Goal: Information Seeking & Learning: Check status

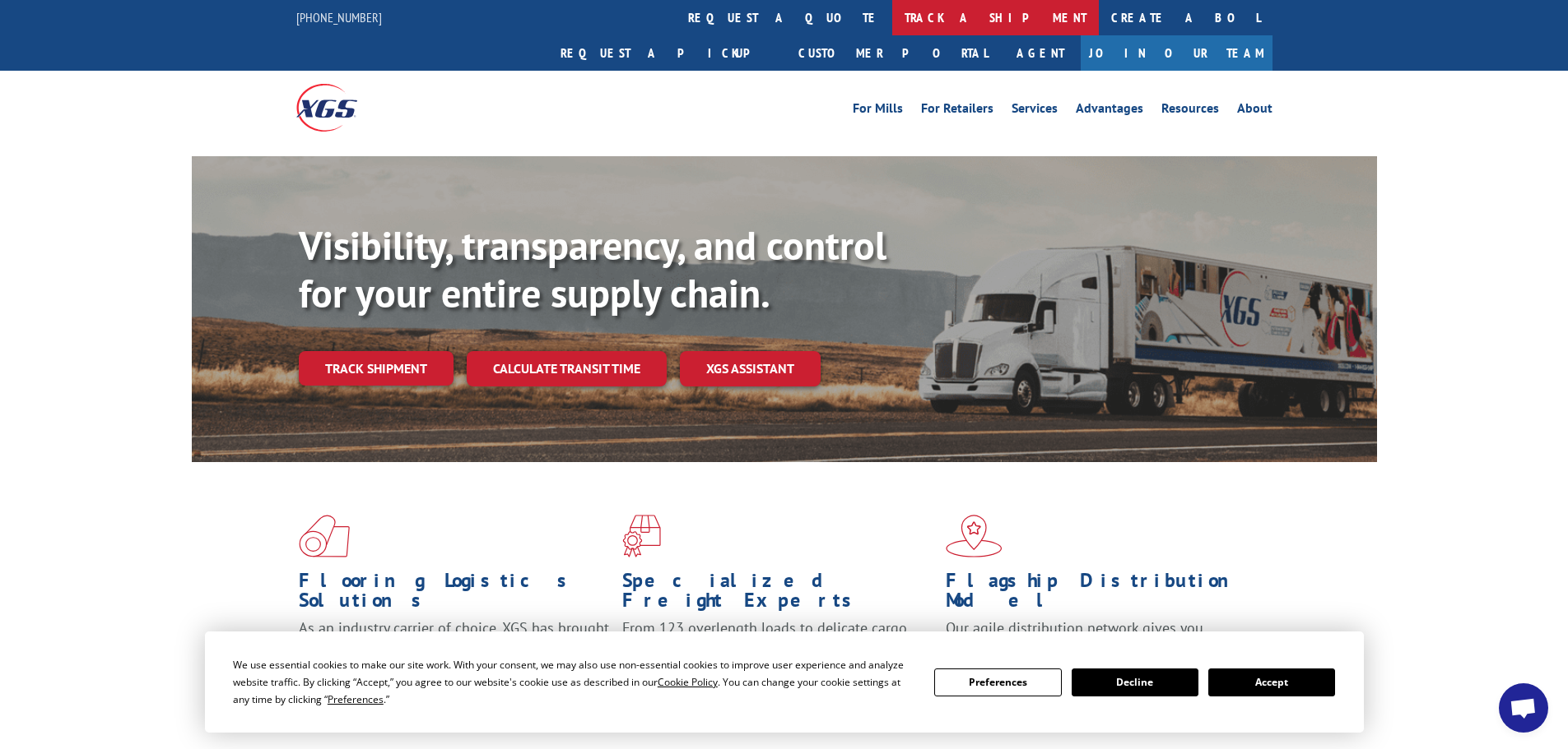
click at [892, 25] on link "track a shipment" at bounding box center [995, 17] width 206 height 35
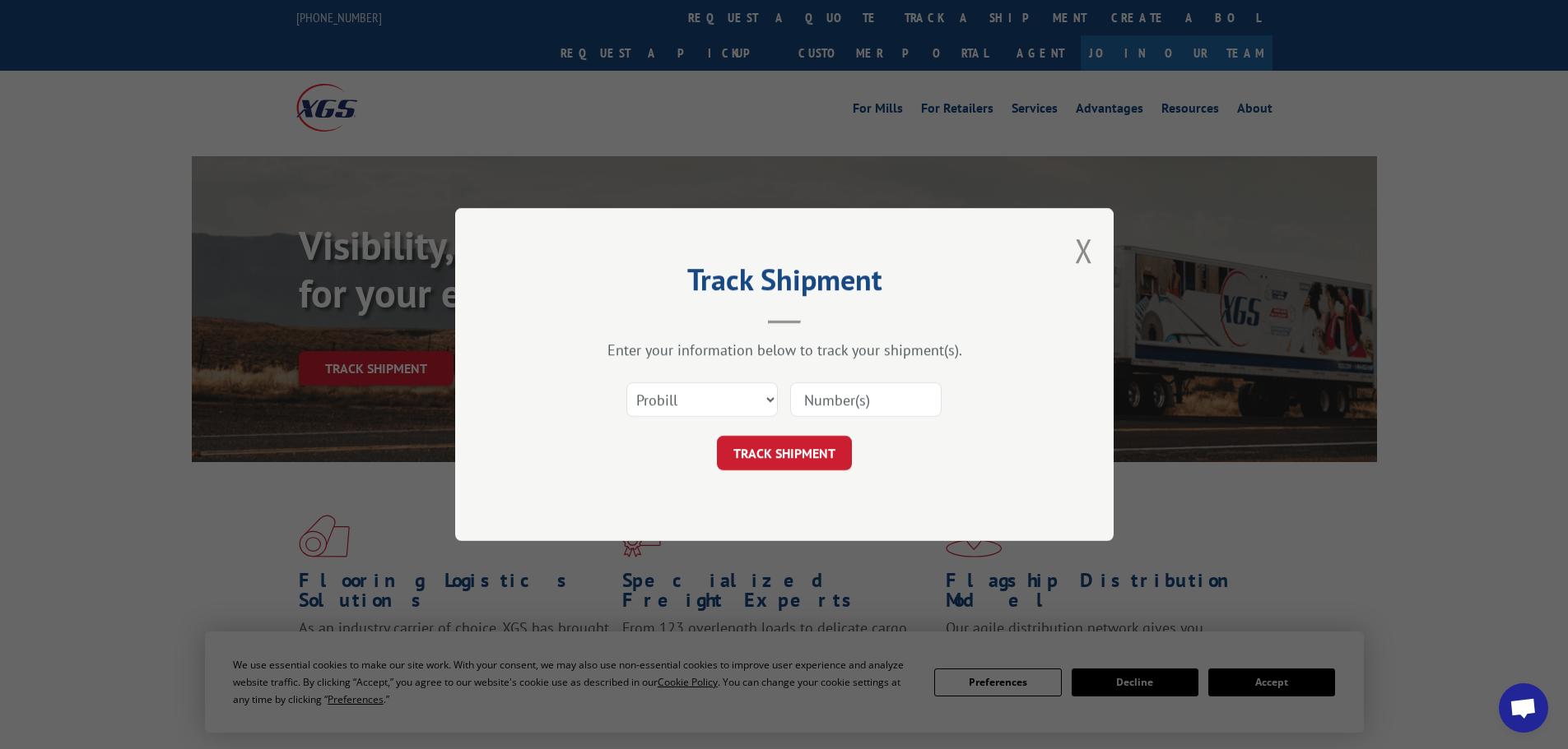
click at [874, 398] on input at bounding box center [866, 399] width 152 height 34
paste input "BOL# - 6024147 PRO# - 17470901"
click at [817, 399] on input "BOL# - 6024147 PRO# - 17470901" at bounding box center [866, 399] width 152 height 34
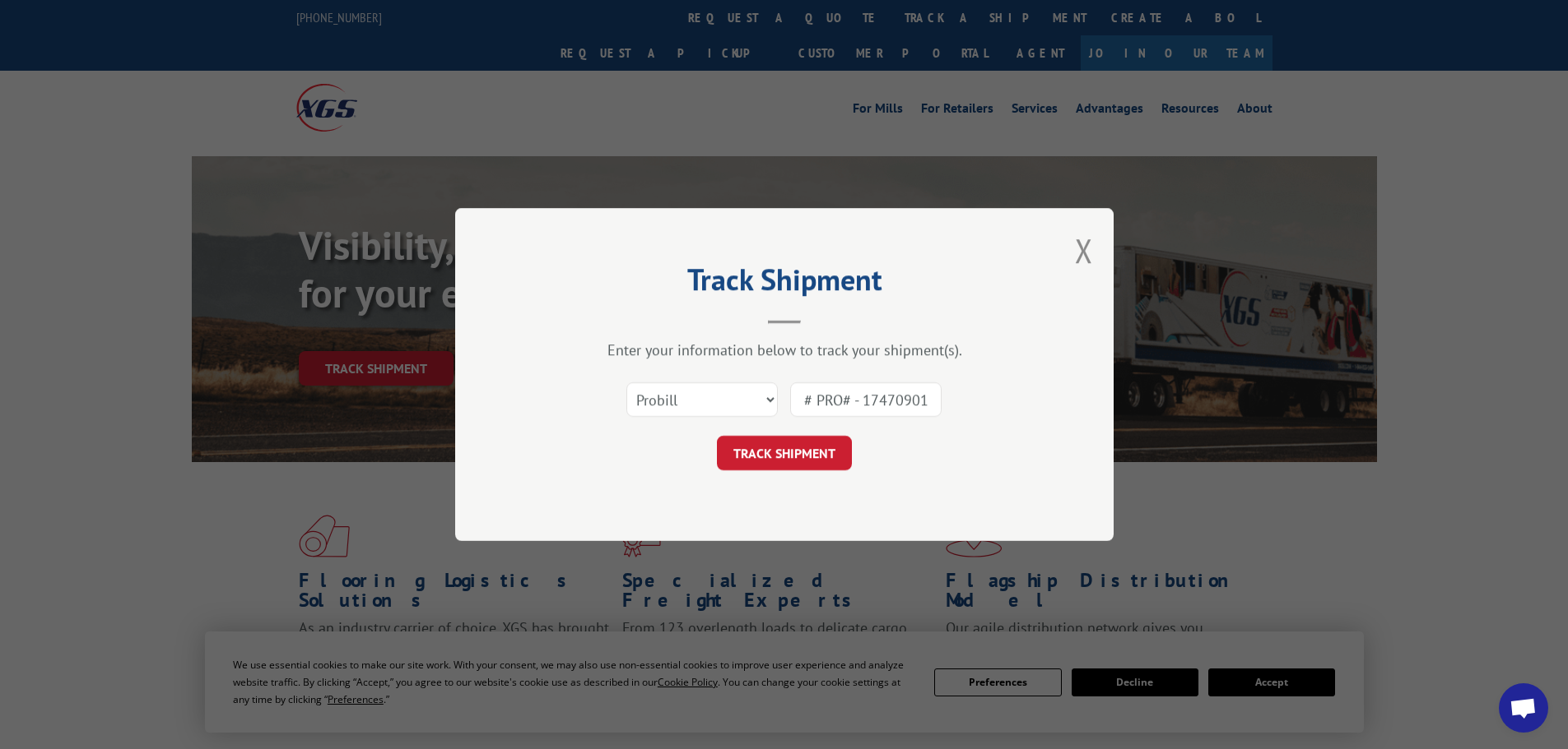
click at [861, 402] on input "BOL# PRO# - 17470901" at bounding box center [866, 399] width 152 height 34
type input "17470901"
click at [791, 453] on button "TRACK SHIPMENT" at bounding box center [784, 453] width 135 height 34
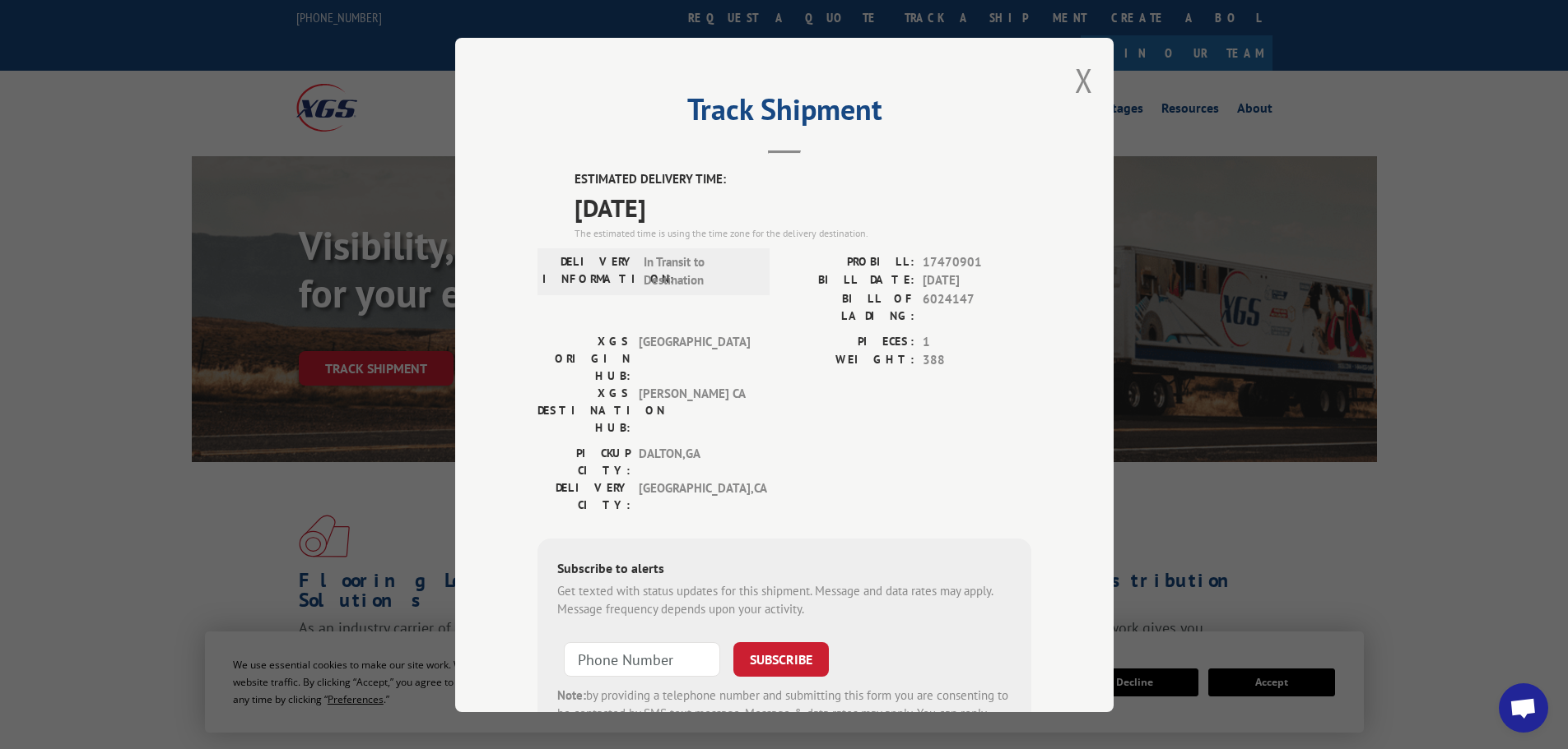
drag, startPoint x: 699, startPoint y: 212, endPoint x: 549, endPoint y: 183, distance: 152.8
click at [549, 183] on div "ESTIMATED DELIVERY TIME: [DATE] The estimated time is using the time zone for t…" at bounding box center [784, 466] width 493 height 591
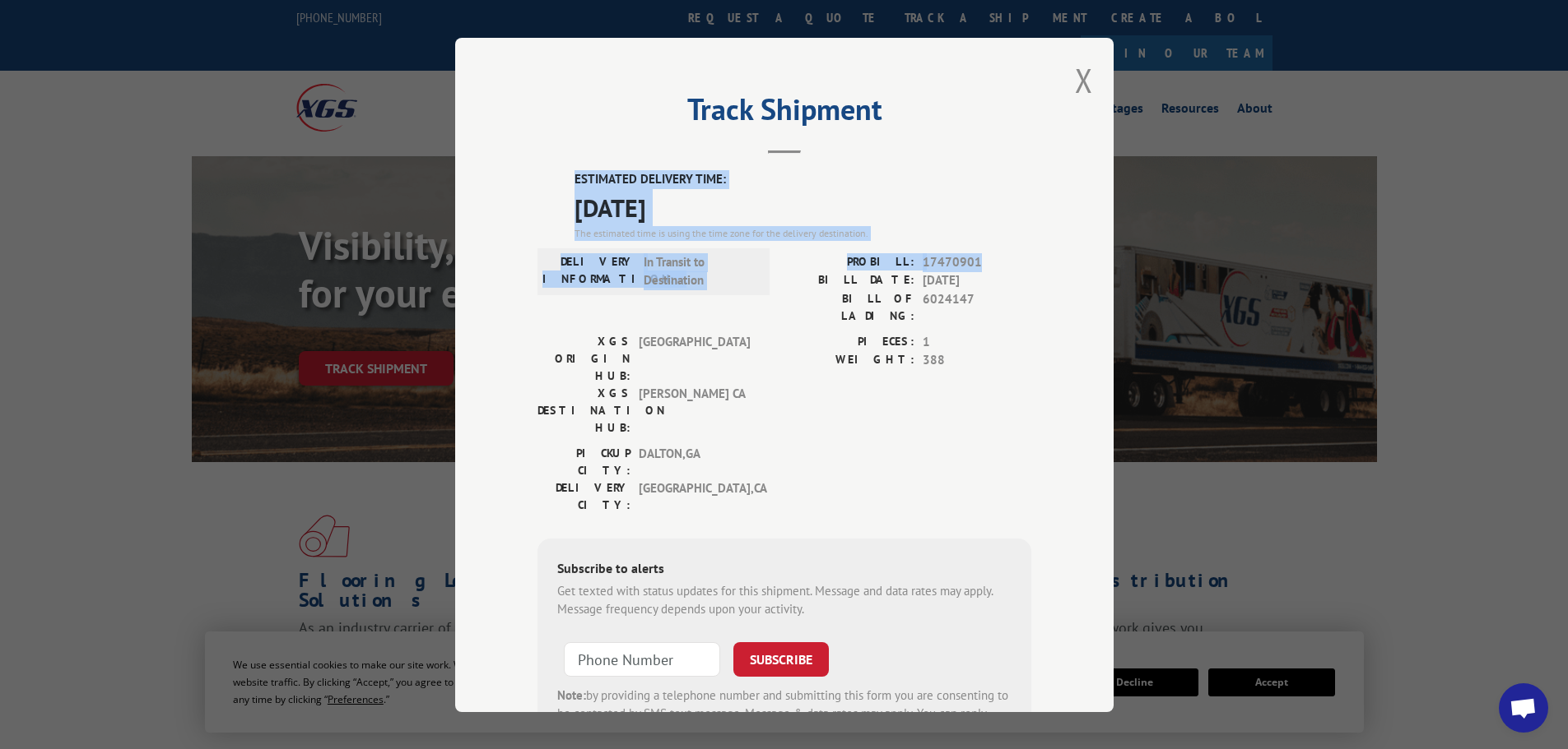
drag, startPoint x: 985, startPoint y: 266, endPoint x: 553, endPoint y: 186, distance: 439.3
click at [553, 186] on div "ESTIMATED DELIVERY TIME: [DATE] The estimated time is using the time zone for t…" at bounding box center [784, 466] width 493 height 591
click at [739, 300] on div "DELIVERY INFORMATION: In Transit to Destination" at bounding box center [653, 292] width 232 height 80
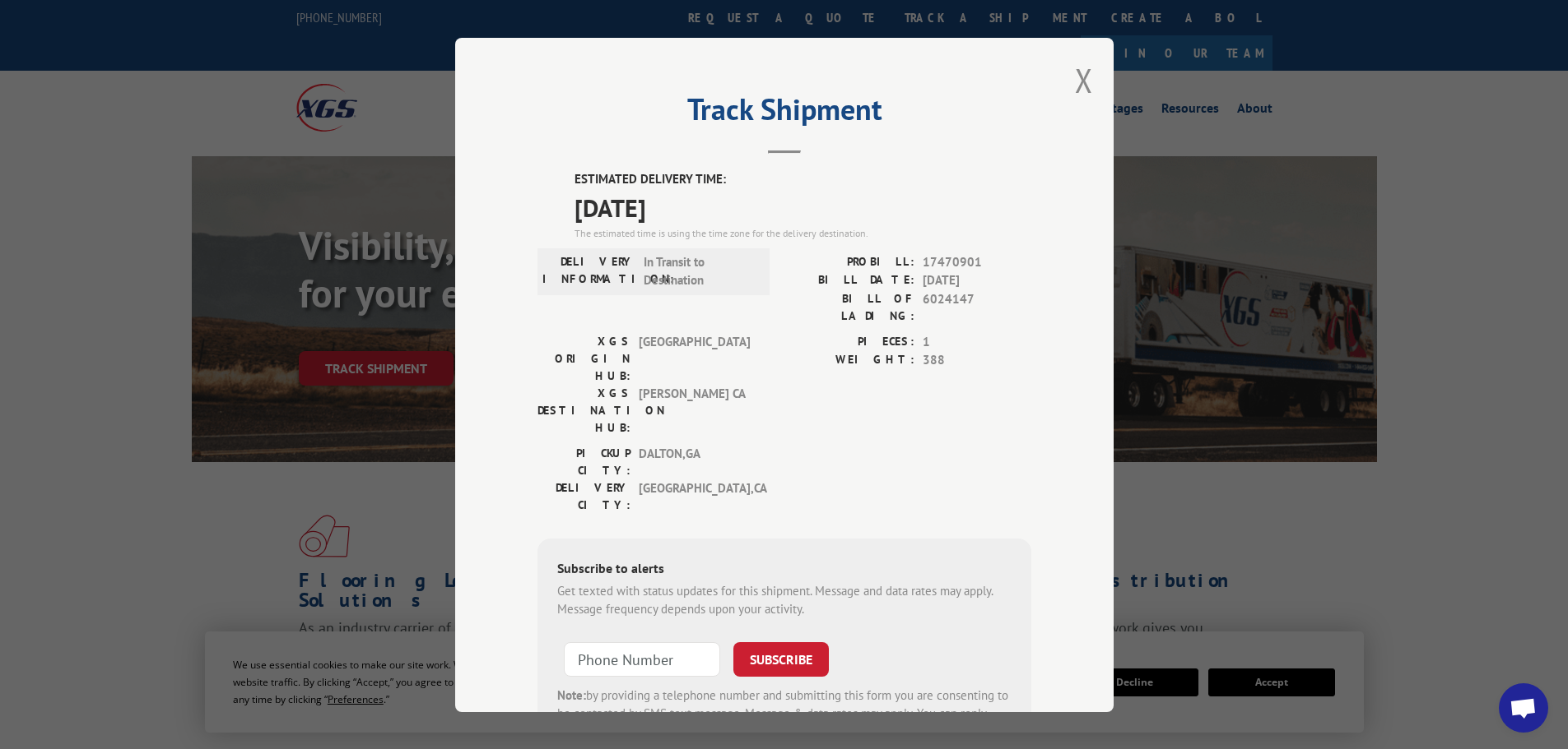
click at [901, 273] on label "BILL DATE:" at bounding box center [849, 281] width 130 height 19
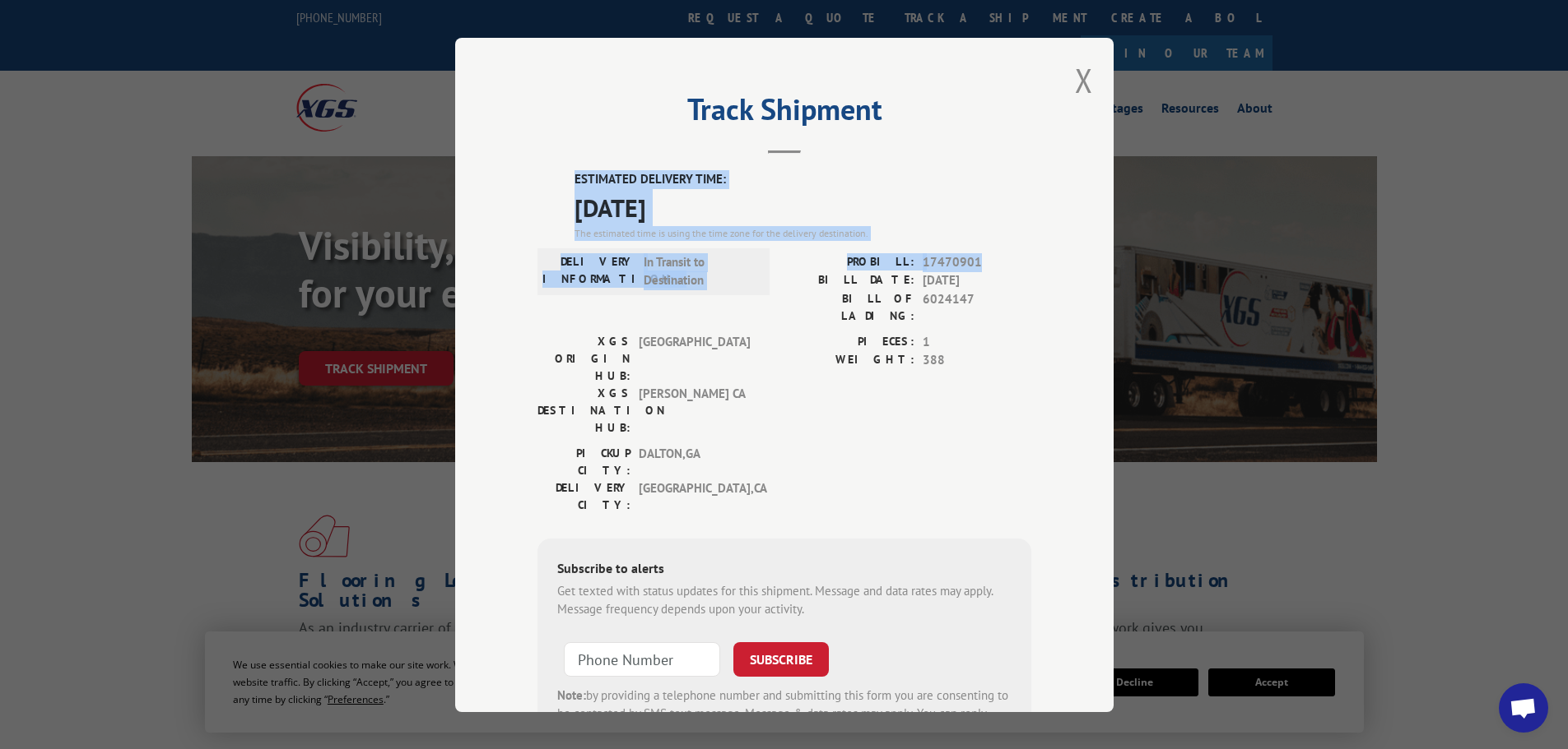
drag, startPoint x: 564, startPoint y: 171, endPoint x: 975, endPoint y: 269, distance: 422.5
click at [975, 269] on div "ESTIMATED DELIVERY TIME: [DATE] The estimated time is using the time zone for t…" at bounding box center [784, 466] width 493 height 591
click at [739, 277] on span "In Transit to Destination" at bounding box center [699, 271] width 111 height 37
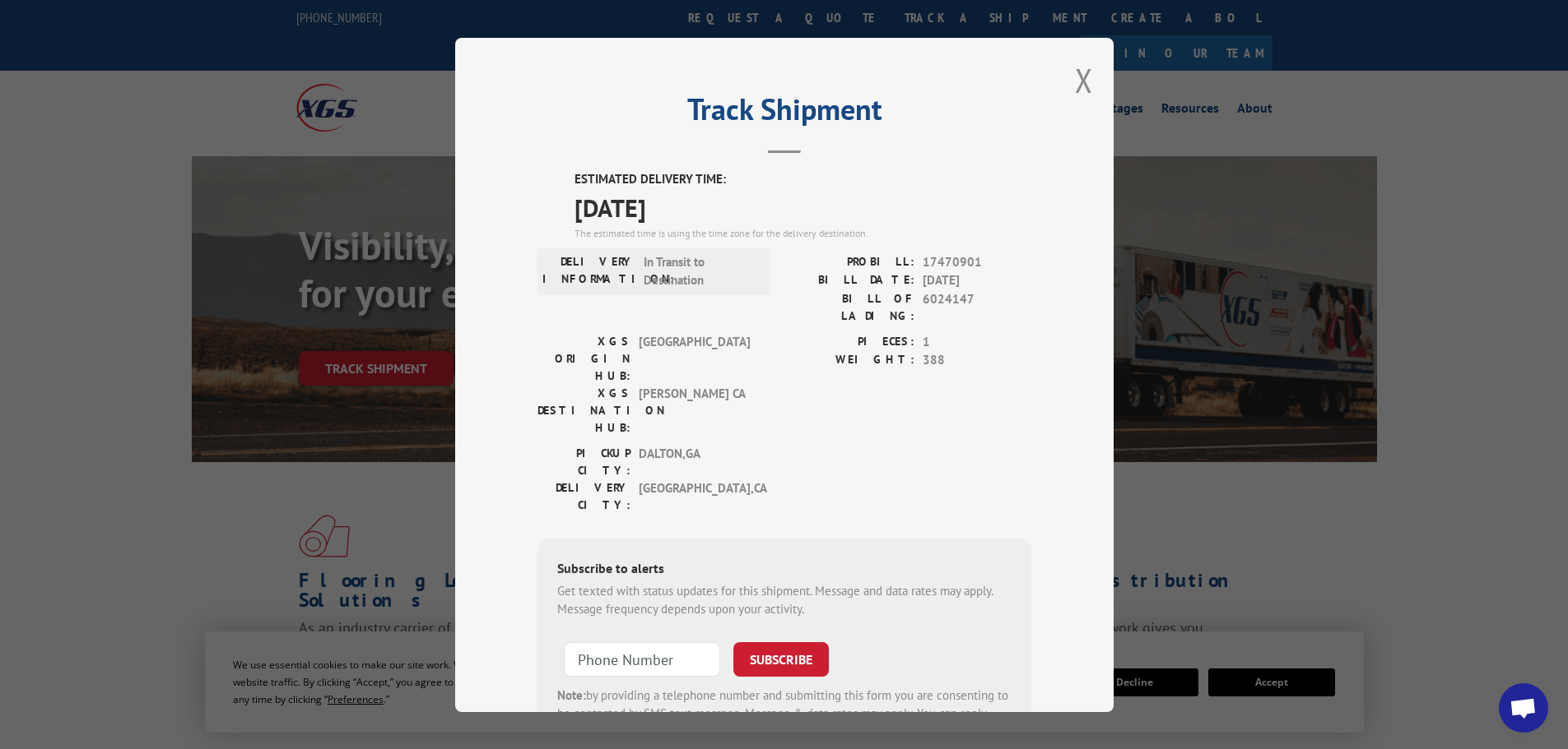
drag, startPoint x: 561, startPoint y: 171, endPoint x: 781, endPoint y: 205, distance: 222.6
click at [781, 214] on div "ESTIMATED DELIVERY TIME: [DATE] The estimated time is using the time zone for t…" at bounding box center [784, 466] width 493 height 591
copy div "ESTIMATED DELIVERY TIME: [DATE]"
drag, startPoint x: 539, startPoint y: 405, endPoint x: 589, endPoint y: 401, distance: 50.2
click at [589, 478] on label "DELIVERY CITY:" at bounding box center [584, 496] width 93 height 34
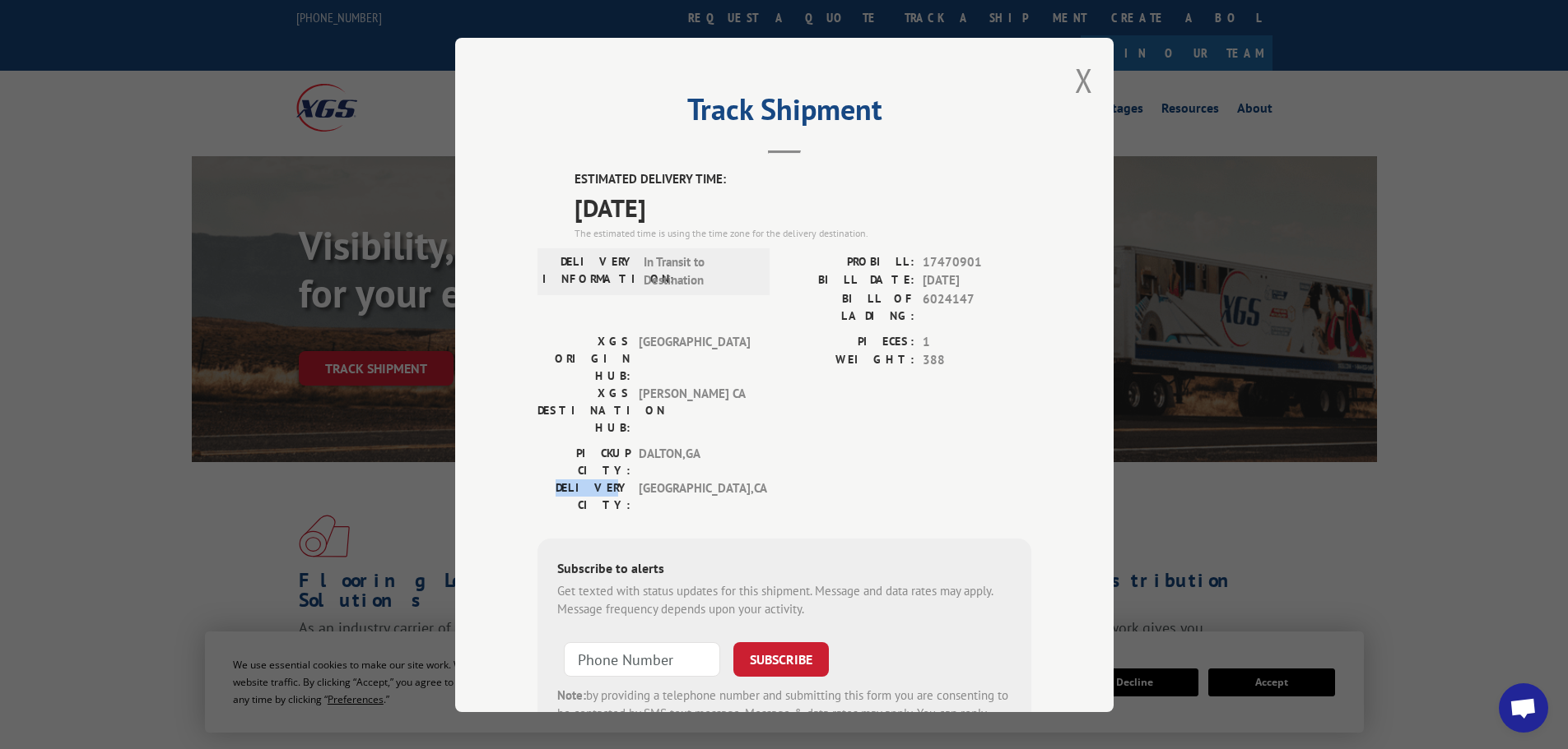
click at [555, 478] on label "DELIVERY CITY:" at bounding box center [584, 496] width 93 height 34
drag, startPoint x: 860, startPoint y: 257, endPoint x: 992, endPoint y: 266, distance: 132.3
click at [992, 266] on div "PROBILL: 17470901" at bounding box center [908, 261] width 247 height 19
copy div "PROBILL: 17470901"
